Goal: Communication & Community: Ask a question

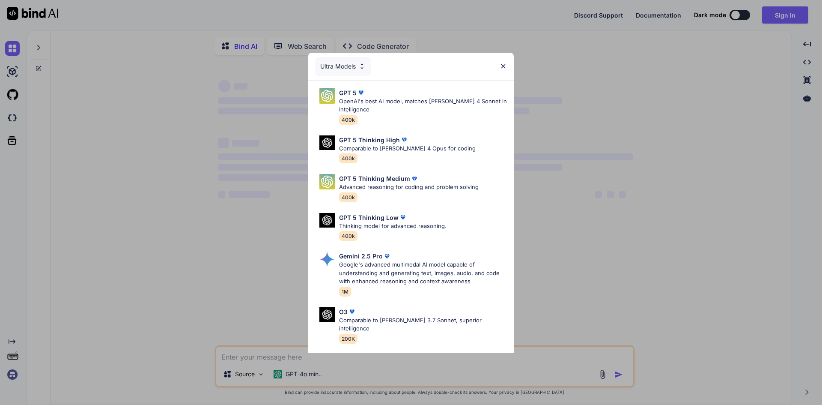
type textarea "x"
click at [503, 63] on img at bounding box center [503, 66] width 7 height 7
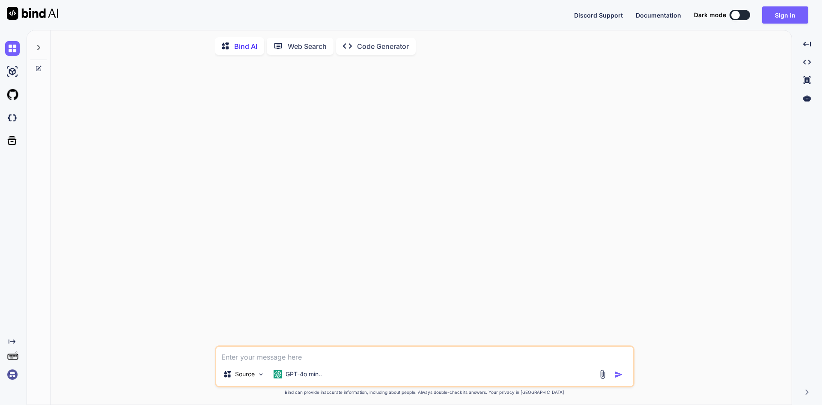
click at [285, 354] on textarea at bounding box center [424, 353] width 417 height 15
type textarea "g"
type textarea "x"
type textarea "gd"
type textarea "x"
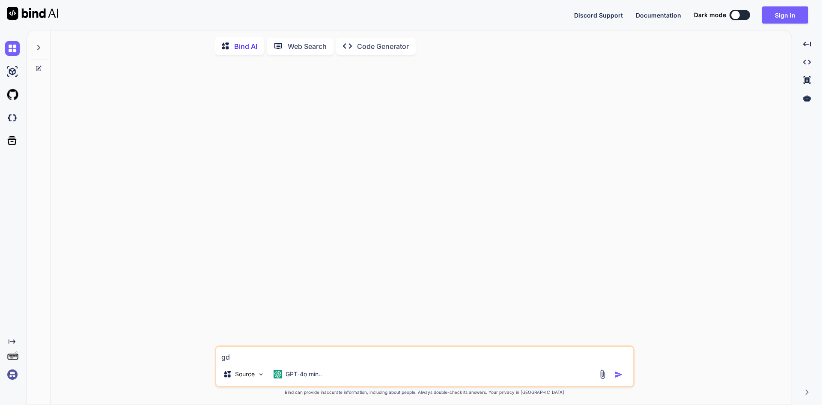
type textarea "gdf"
type textarea "x"
type textarea "gdfg"
type textarea "x"
type textarea "gdfgf"
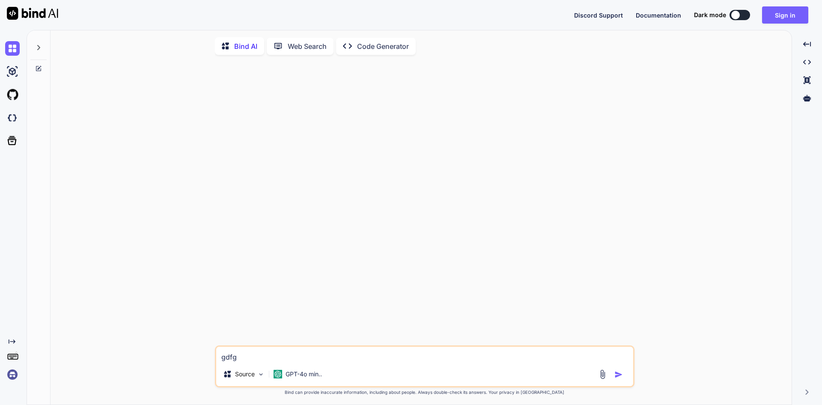
type textarea "x"
click at [439, 367] on div "gdfgf Source GPT-4o min.." at bounding box center [425, 366] width 420 height 42
click at [289, 358] on textarea "gdfgf" at bounding box center [424, 353] width 417 height 15
type textarea "gdfg"
type textarea "x"
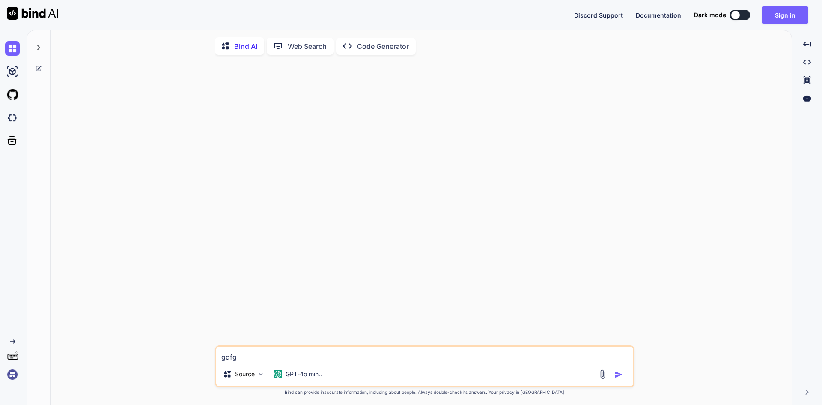
type textarea "gdf"
type textarea "x"
type textarea "gd"
type textarea "x"
type textarea "g"
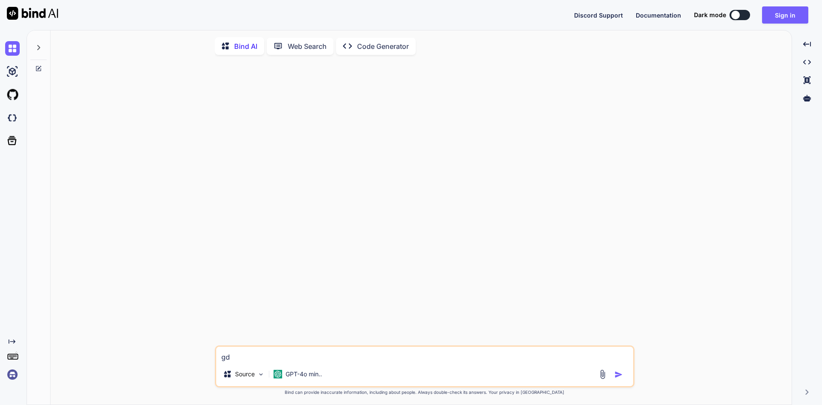
type textarea "x"
click at [783, 12] on button "Sign in" at bounding box center [785, 14] width 46 height 17
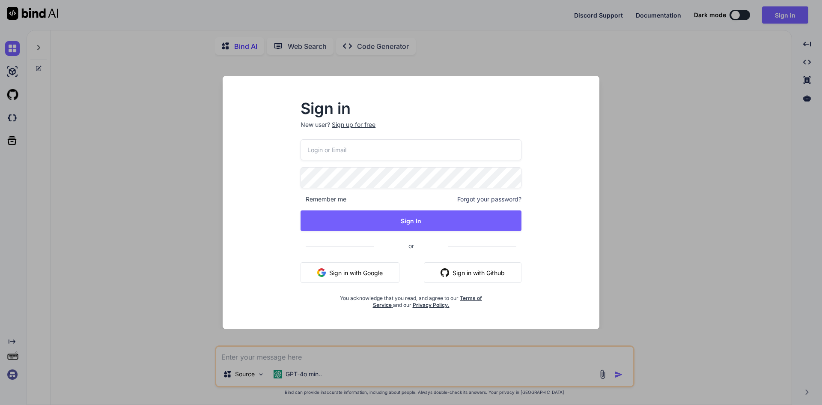
click at [337, 155] on input "email" at bounding box center [411, 149] width 221 height 21
type input "[EMAIL_ADDRESS][DOMAIN_NAME]"
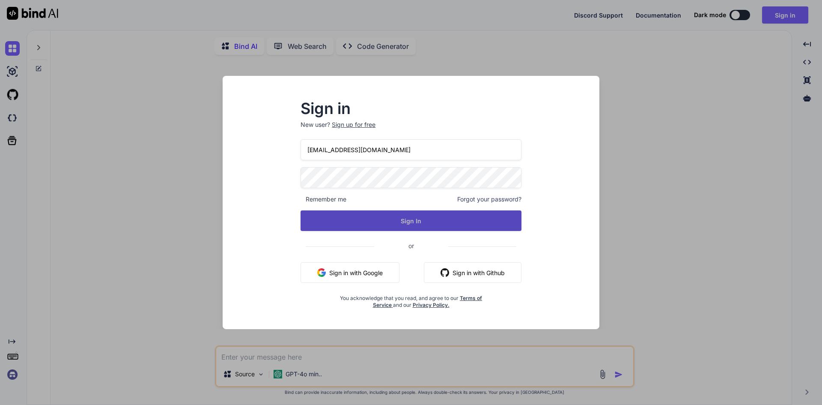
click at [381, 226] on button "Sign In" at bounding box center [411, 220] width 221 height 21
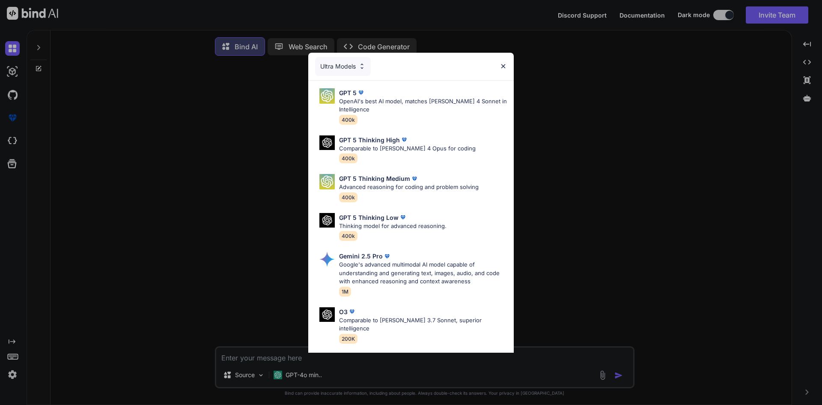
type textarea "x"
click at [502, 64] on img at bounding box center [503, 66] width 7 height 7
